Goal: Task Accomplishment & Management: Use online tool/utility

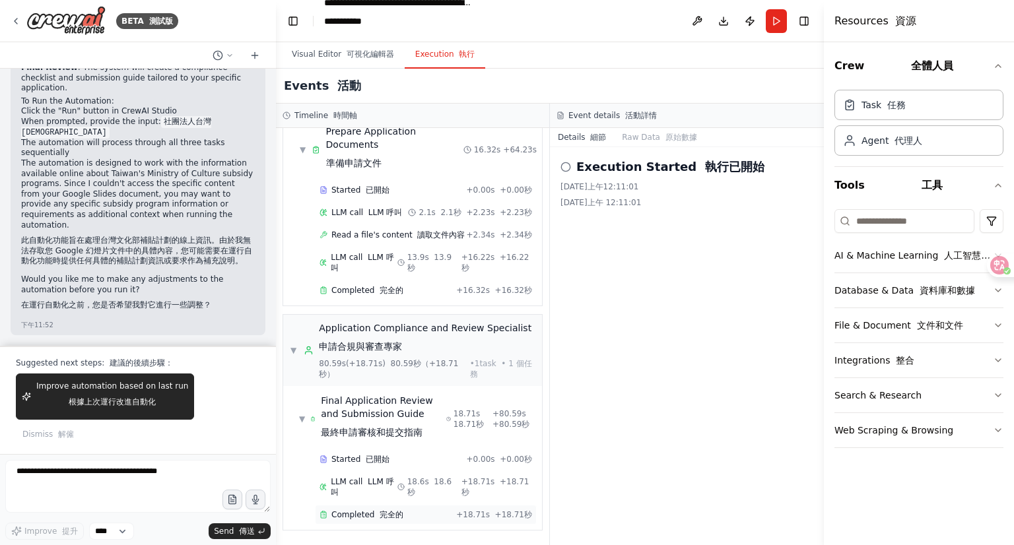
click at [387, 510] on span "Completed 完全的" at bounding box center [367, 515] width 72 height 11
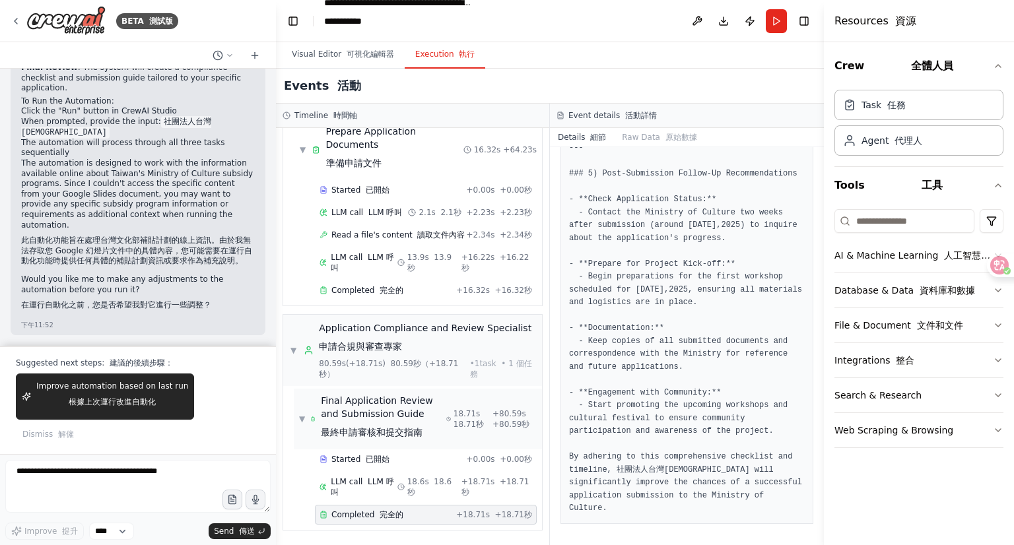
scroll to position [3155, 0]
click at [380, 286] on font "完全的" at bounding box center [392, 290] width 24 height 9
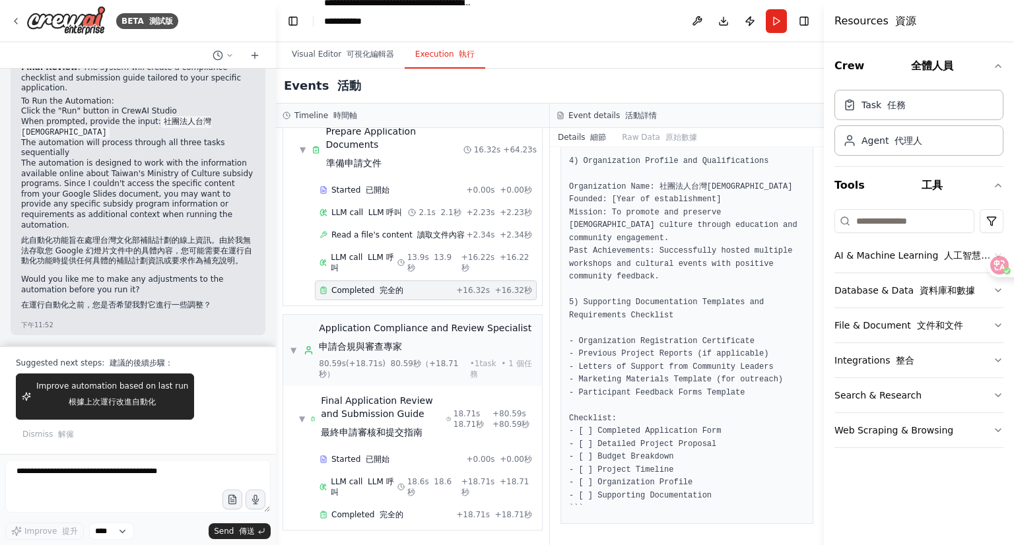
scroll to position [1718, 0]
click at [643, 104] on div "Events 活動" at bounding box center [550, 86] width 548 height 35
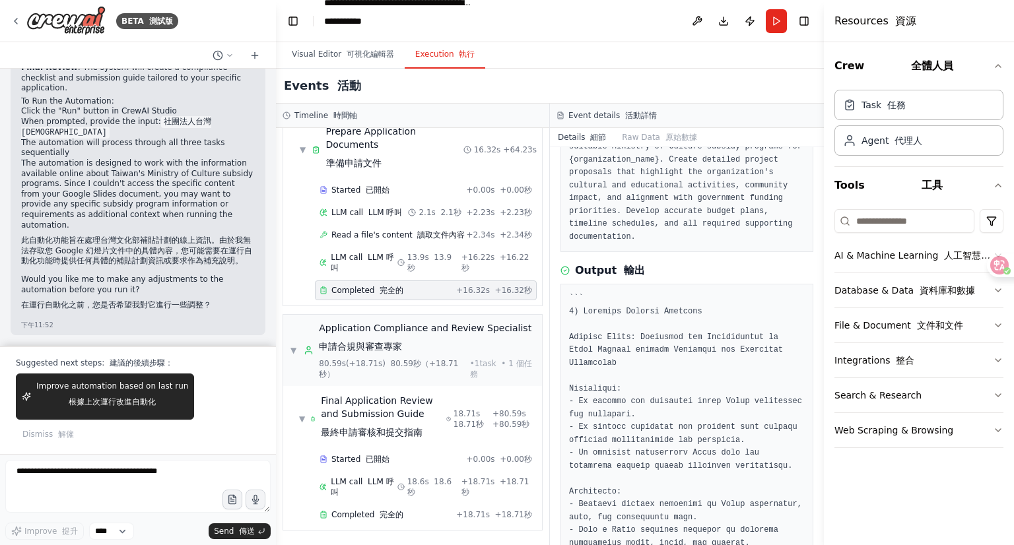
scroll to position [133, 0]
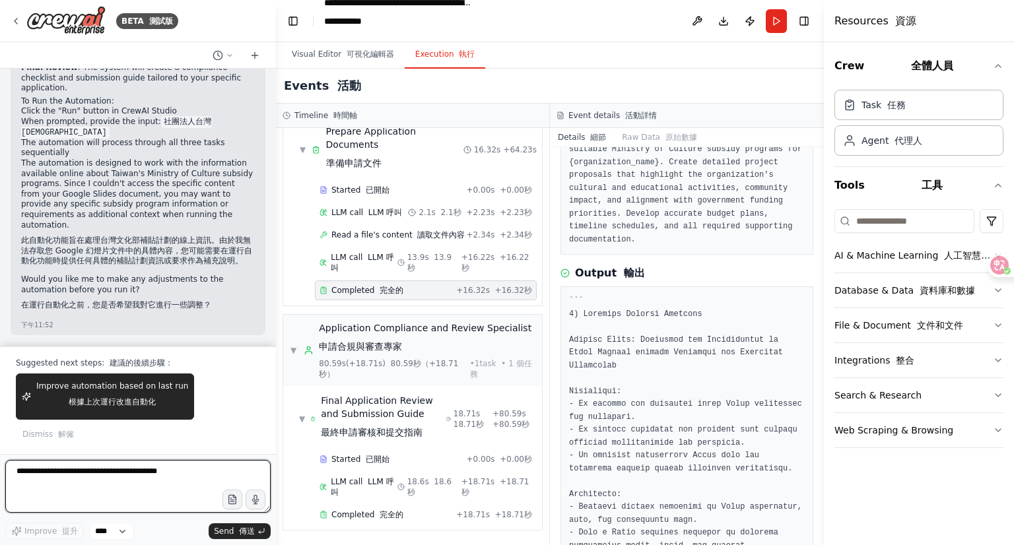
click at [95, 460] on textarea at bounding box center [137, 486] width 265 height 53
type textarea "*"
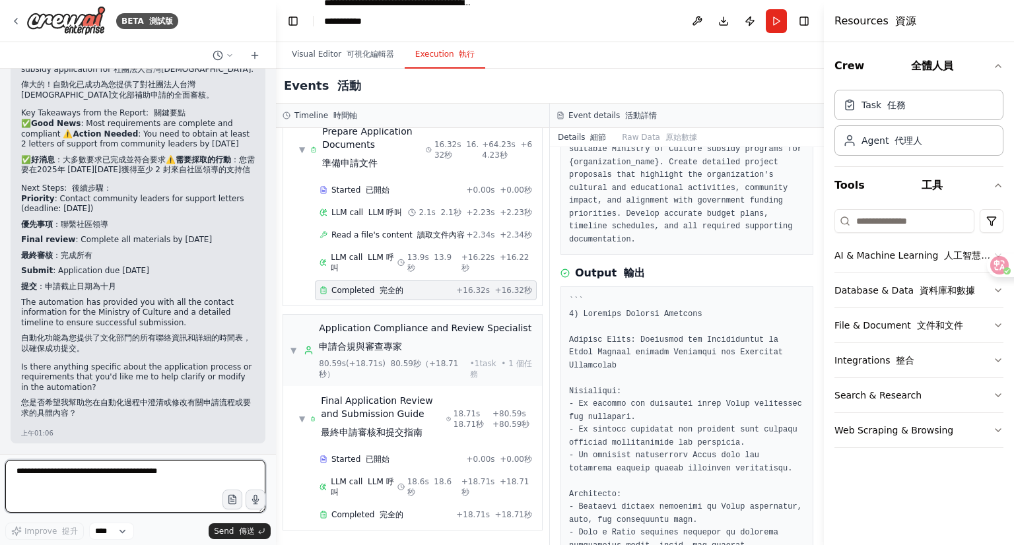
scroll to position [8214, 0]
click at [88, 460] on textarea at bounding box center [135, 486] width 260 height 53
type textarea "*"
type textarea "**"
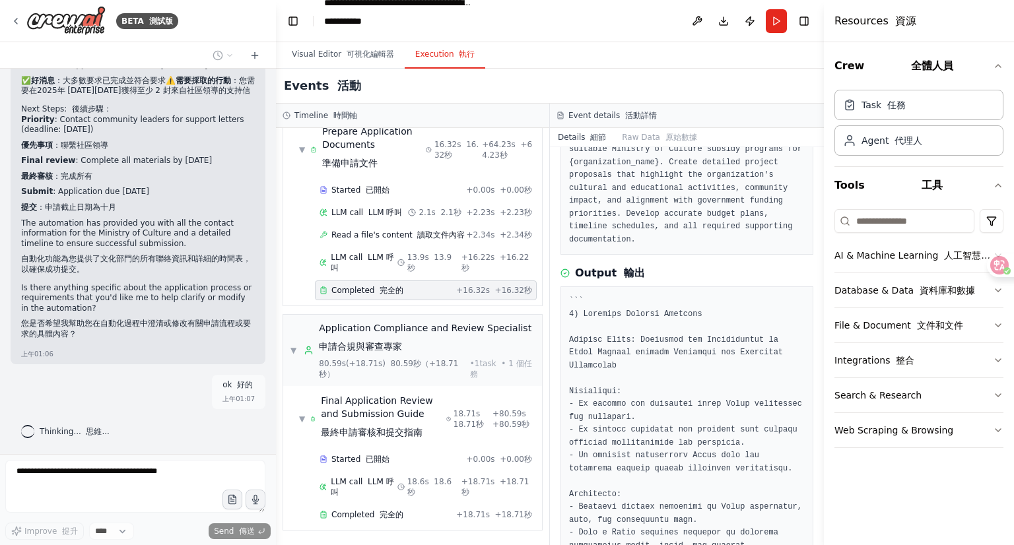
scroll to position [2495, 0]
click at [383, 26] on span "Completed 完全的" at bounding box center [367, 21] width 72 height 11
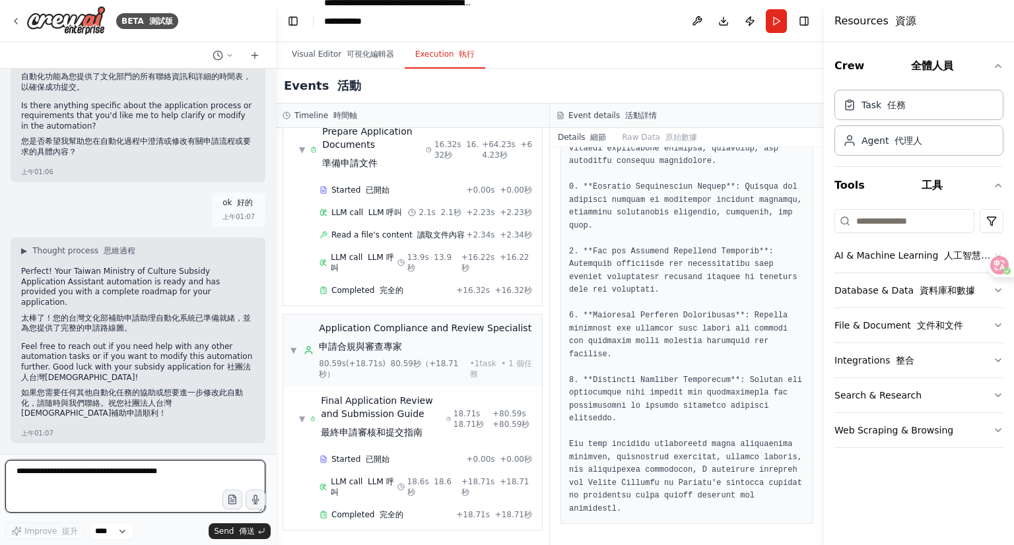
scroll to position [7673, 0]
paste textarea "**********"
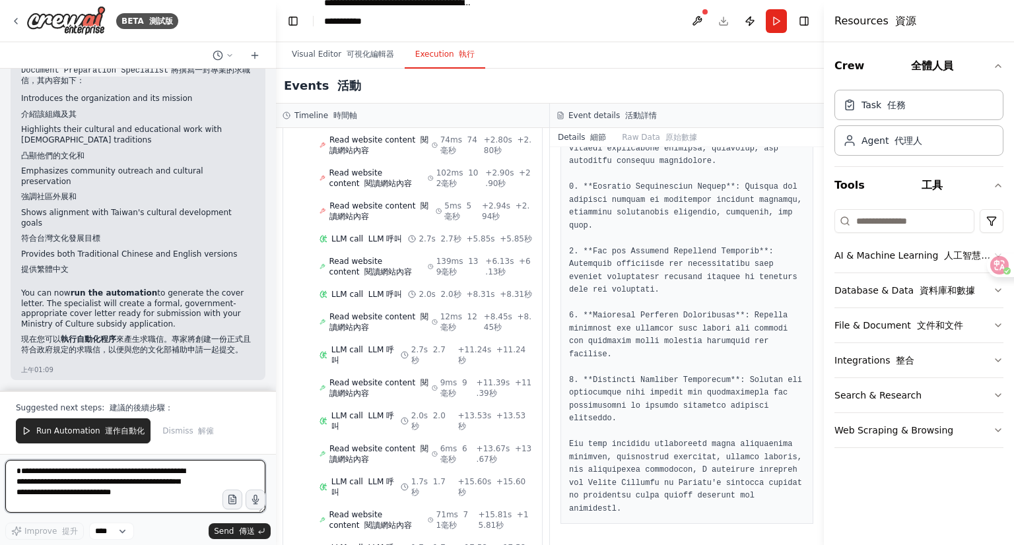
scroll to position [10914, 0]
drag, startPoint x: 90, startPoint y: 193, endPoint x: 173, endPoint y: 195, distance: 82.5
click at [116, 335] on strong "執行自動化程序" at bounding box center [88, 339] width 55 height 9
click at [459, 59] on font "button" at bounding box center [456, 54] width 5 height 9
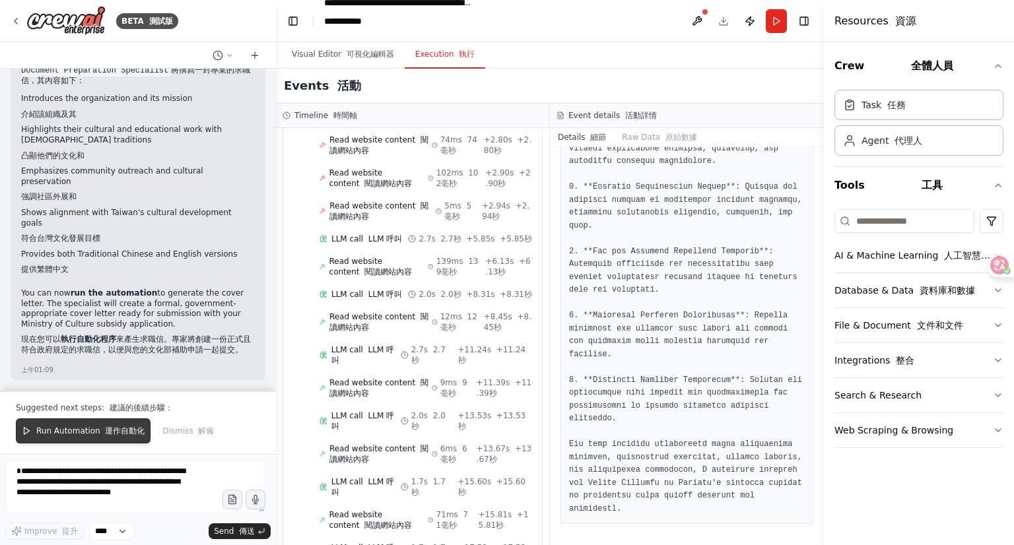
click at [145, 426] on font "運作自動化" at bounding box center [125, 430] width 40 height 9
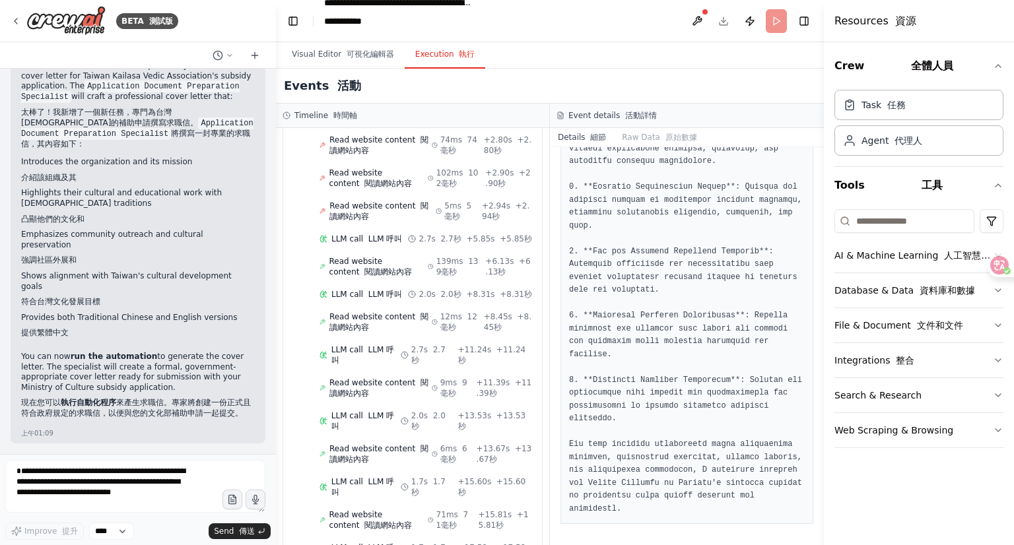
scroll to position [10785, 0]
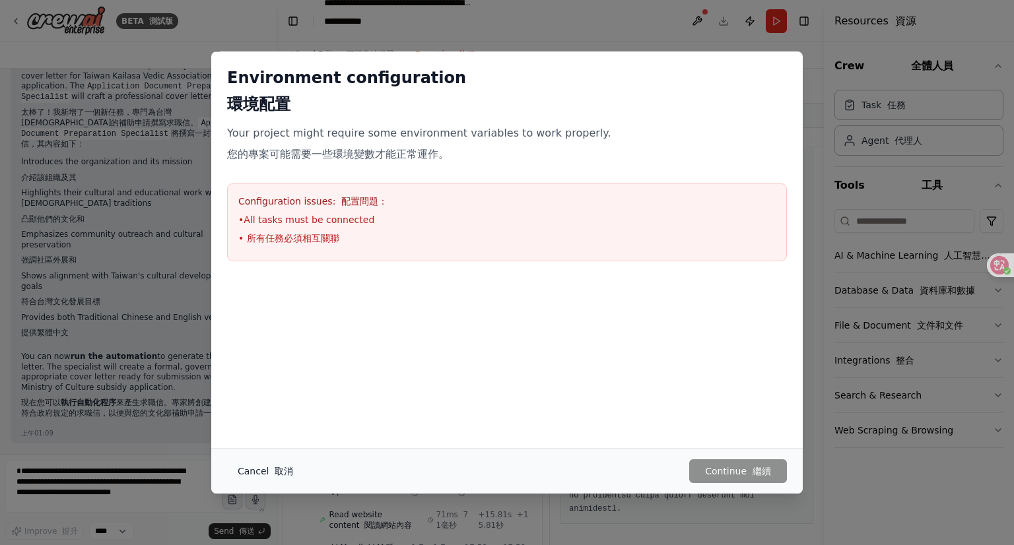
click at [227, 480] on button "Cancel 取消" at bounding box center [265, 471] width 77 height 24
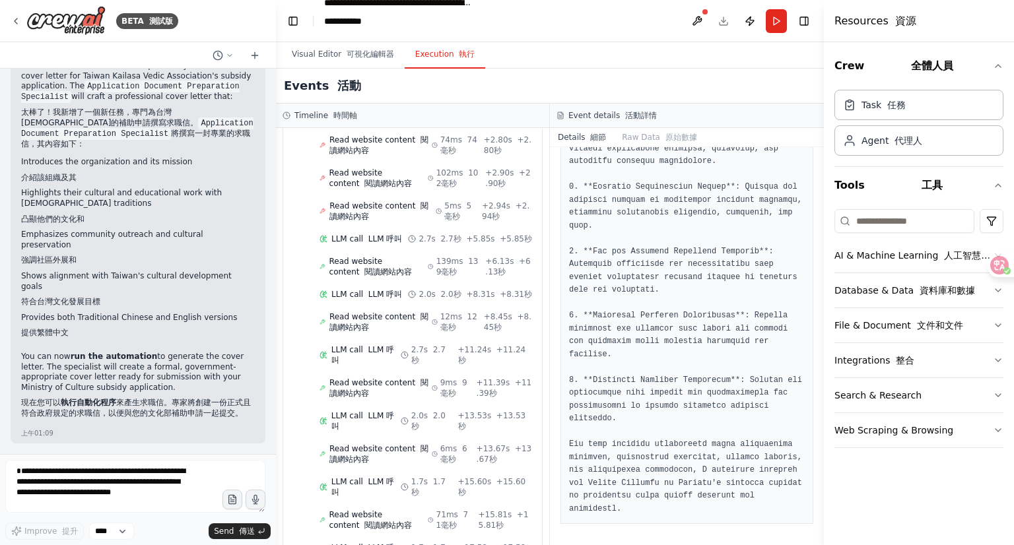
click at [475, 59] on font "執行" at bounding box center [467, 54] width 16 height 9
click at [766, 27] on button "Run" at bounding box center [776, 21] width 21 height 24
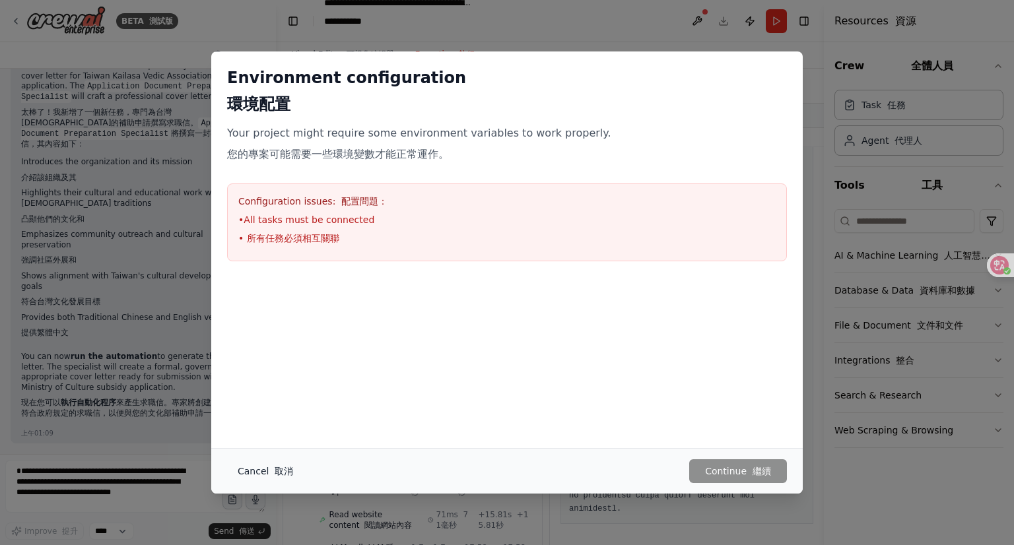
click at [275, 477] on font "取消" at bounding box center [284, 471] width 18 height 11
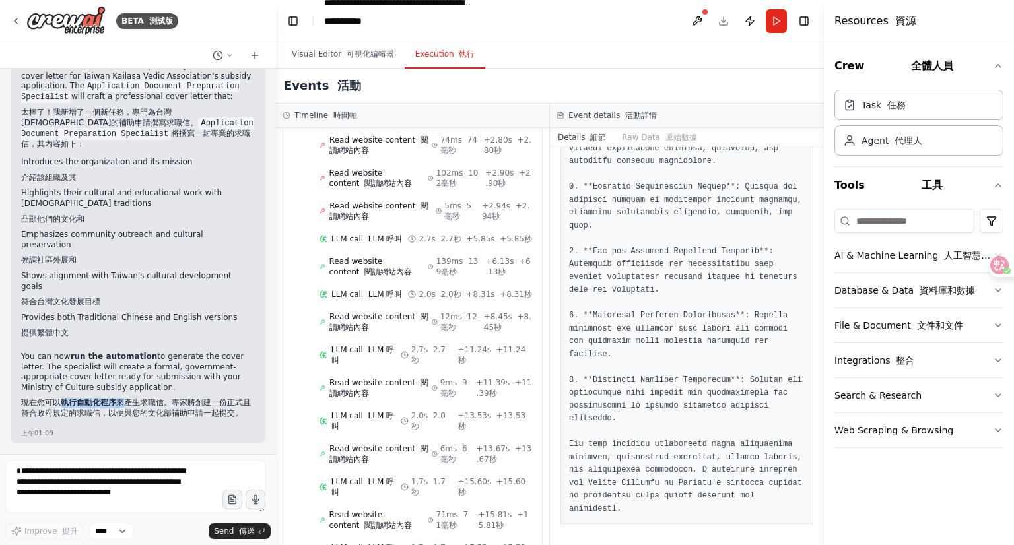
drag, startPoint x: 90, startPoint y: 320, endPoint x: 182, endPoint y: 325, distance: 92.6
click at [182, 398] on font "現在您可以 執行自動化程序 來產生求職信。專家將創建一份正式且符合政府規定的求職信，以便與您的文化部補助申請一起提交。" at bounding box center [136, 408] width 230 height 20
drag, startPoint x: 90, startPoint y: 320, endPoint x: 172, endPoint y: 321, distance: 82.5
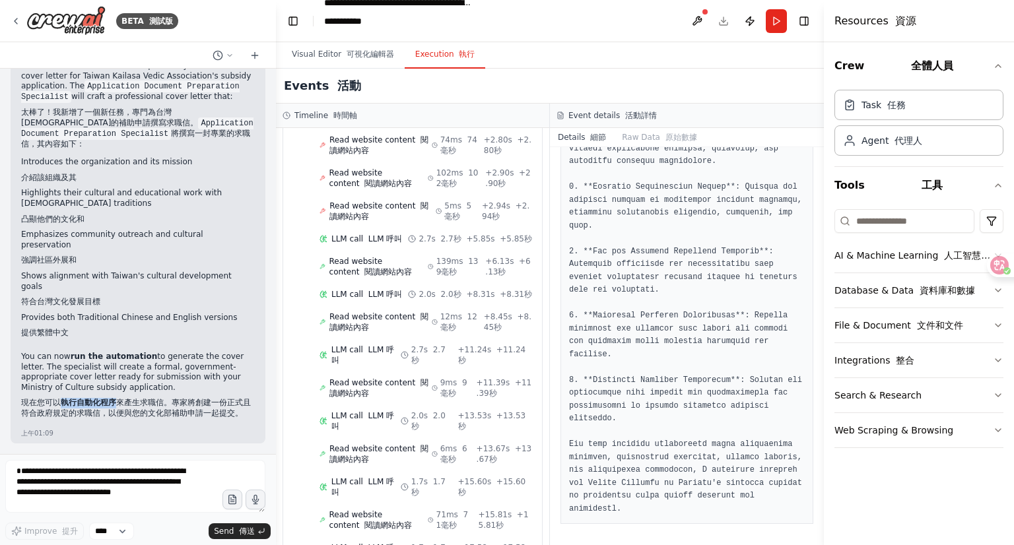
click at [172, 398] on font "現在您可以 執行自動化程序 來產生求職信。專家將創建一份正式且符合政府規定的求職信，以便與您的文化部補助申請一起提交。" at bounding box center [136, 408] width 230 height 20
copy strong "執行自動化程序"
click at [62, 460] on textarea "**********" at bounding box center [135, 486] width 260 height 53
paste textarea
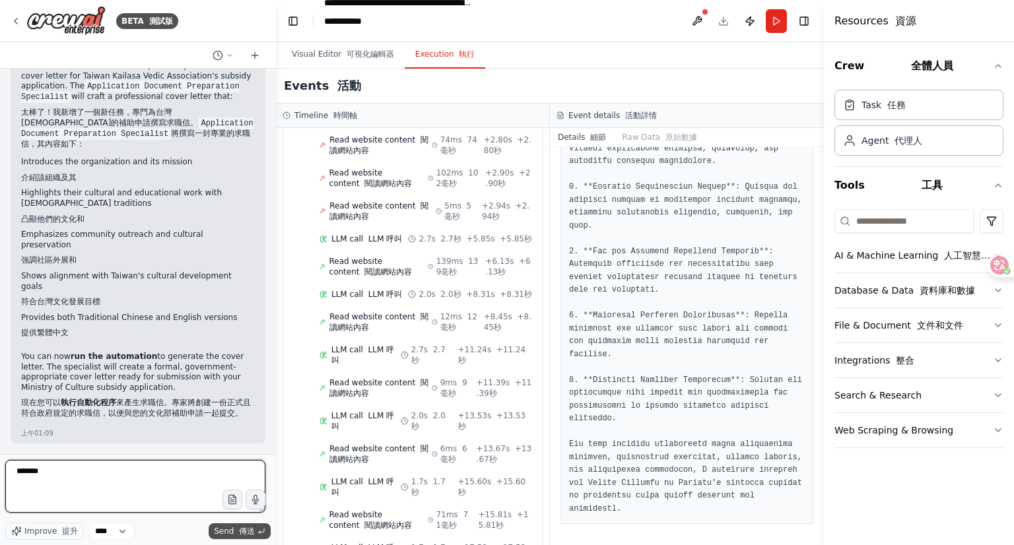
type textarea "*******"
click at [218, 526] on span "Send 傳送" at bounding box center [234, 531] width 41 height 11
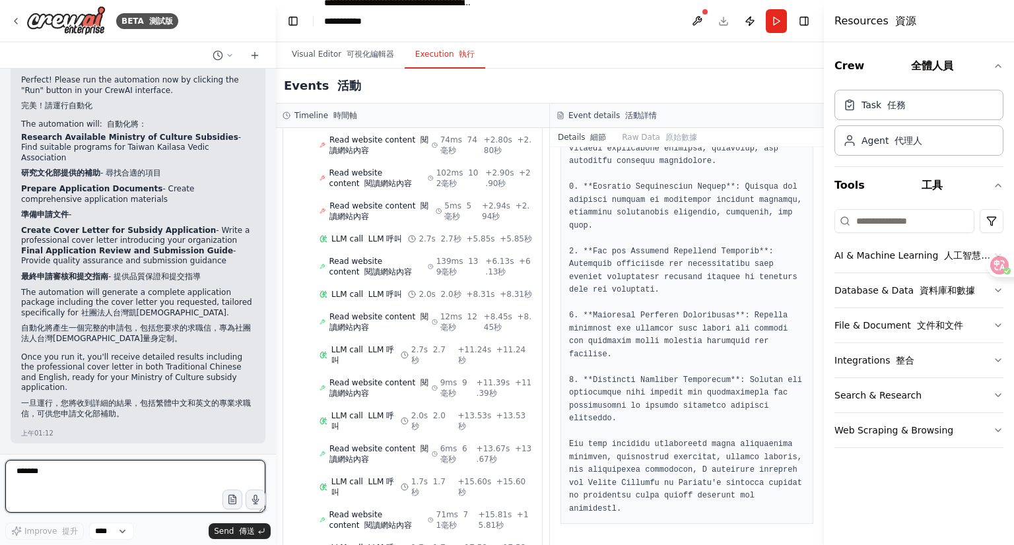
scroll to position [11640, 0]
click at [349, 69] on button "Visual Editor 可視化編輯器" at bounding box center [342, 55] width 123 height 28
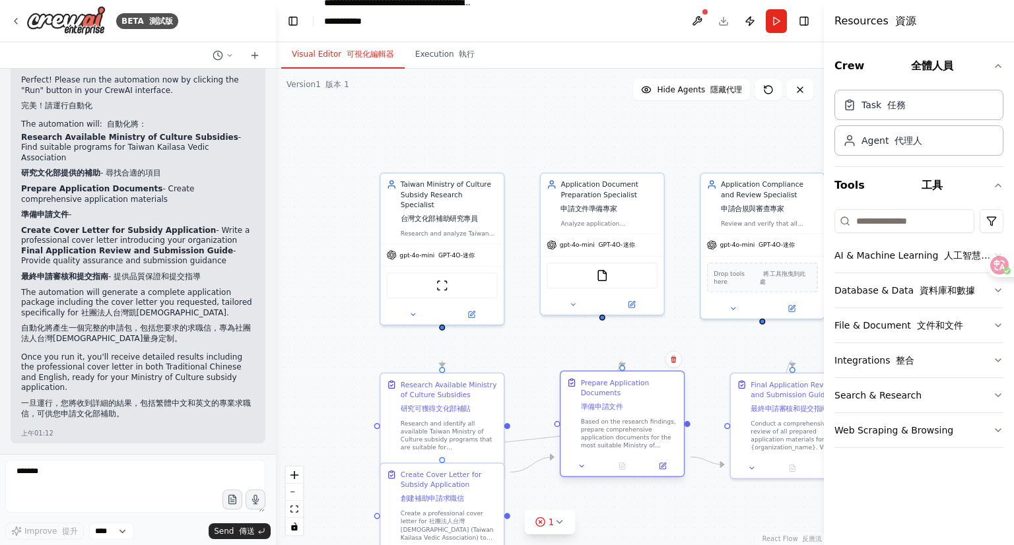
click at [605, 416] on div "Prepare Application Documents 準備申請文件" at bounding box center [629, 397] width 97 height 38
click at [623, 416] on div "Prepare Application Documents 準備申請文件" at bounding box center [629, 397] width 97 height 38
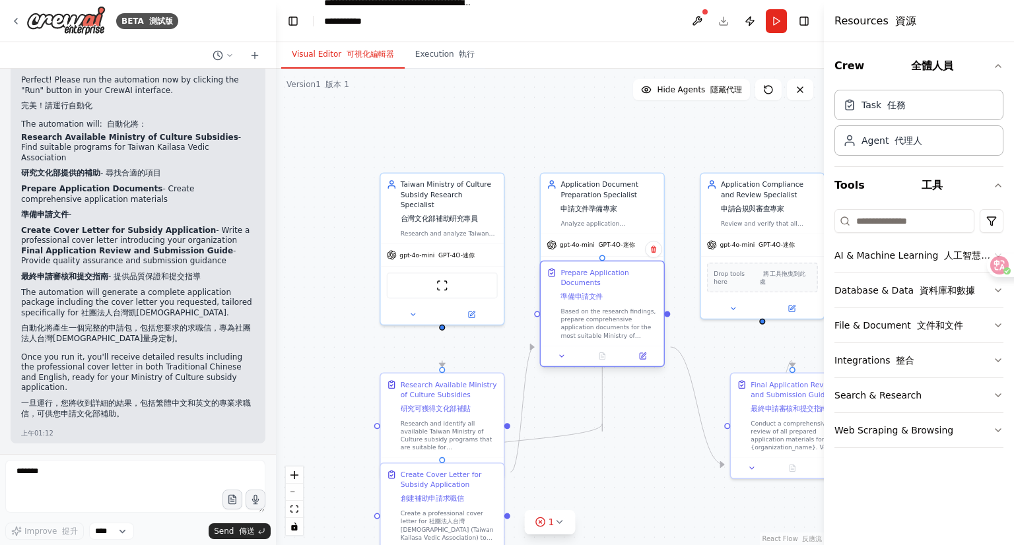
drag, startPoint x: 642, startPoint y: 440, endPoint x: 622, endPoint y: 330, distance: 111.5
click at [622, 306] on div "Prepare Application Documents 準備申請文件" at bounding box center [608, 286] width 97 height 38
click at [642, 358] on icon at bounding box center [643, 355] width 5 height 5
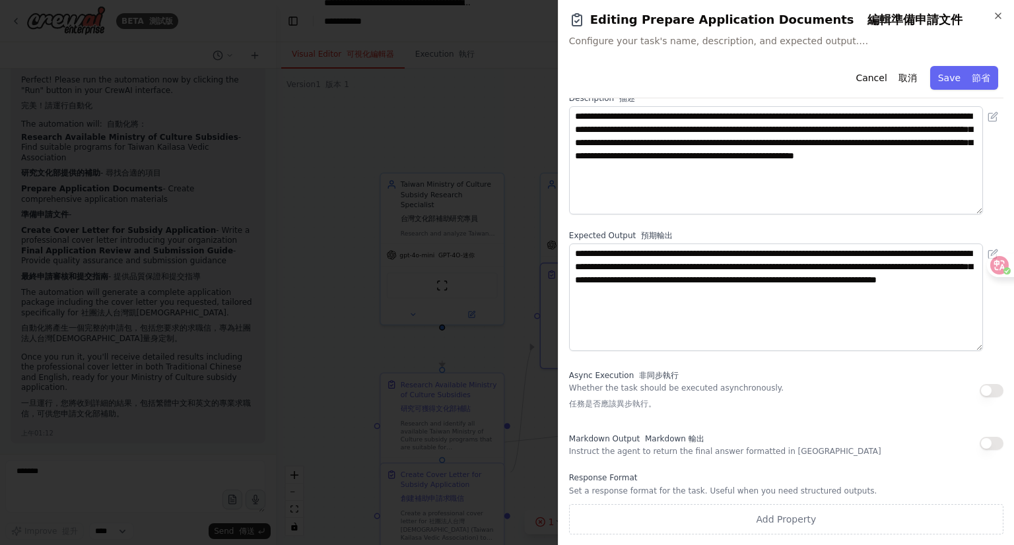
scroll to position [0, 0]
